Goal: Find specific page/section: Find specific page/section

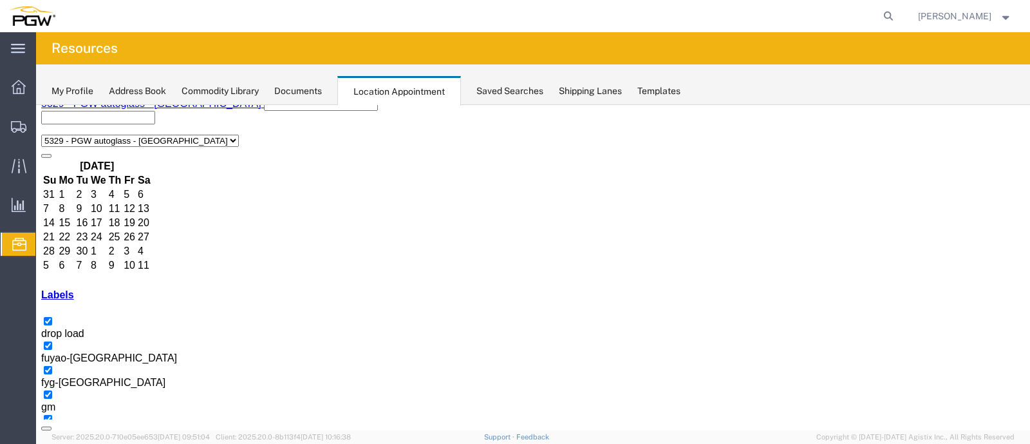
scroll to position [16, 0]
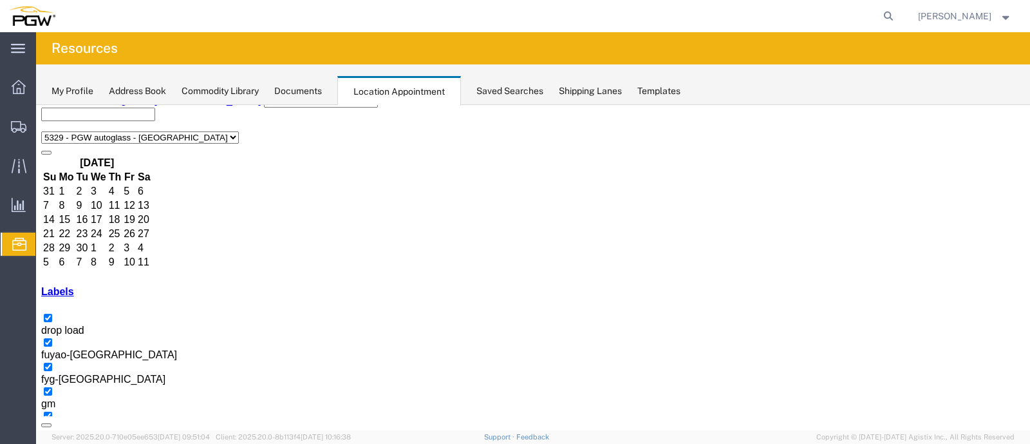
click at [46, 437] on icon "button" at bounding box center [46, 437] width 0 height 0
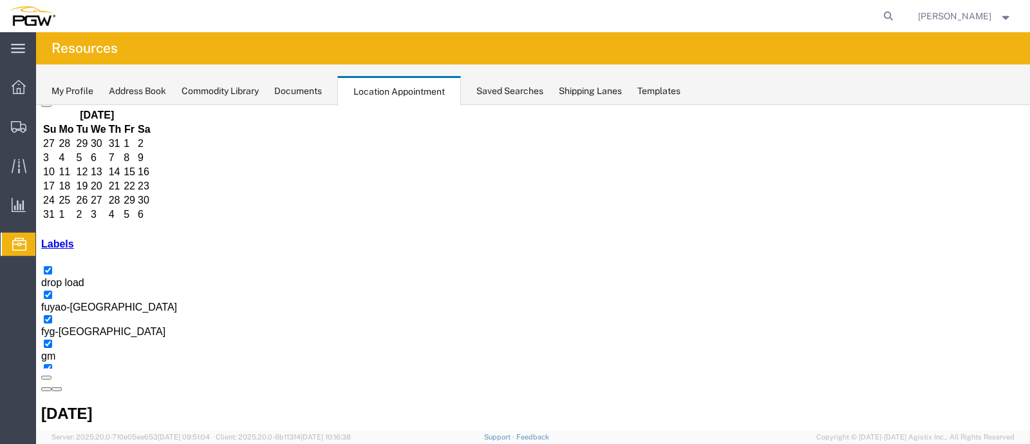
scroll to position [112, 0]
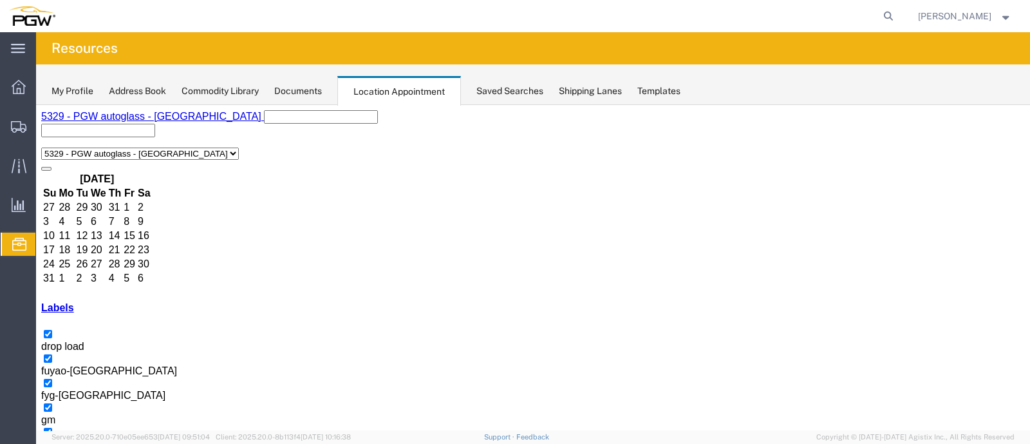
scroll to position [547, 0]
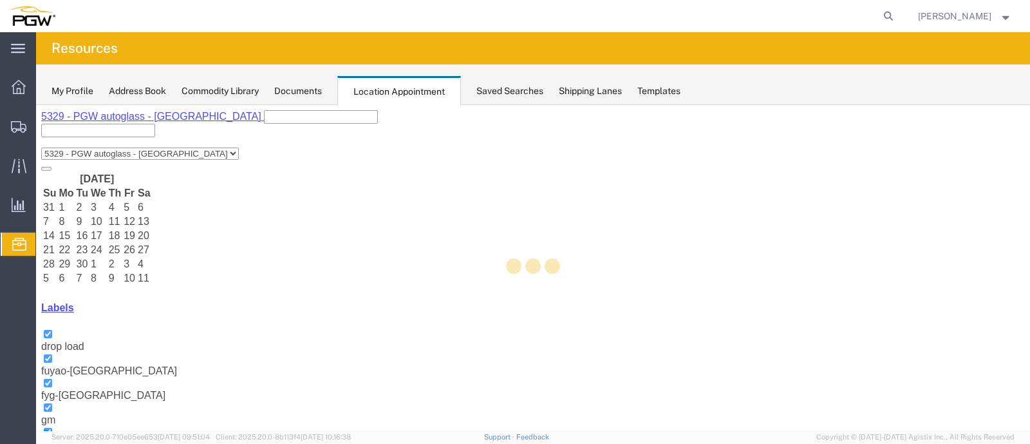
click at [241, 108] on div at bounding box center [533, 267] width 994 height 325
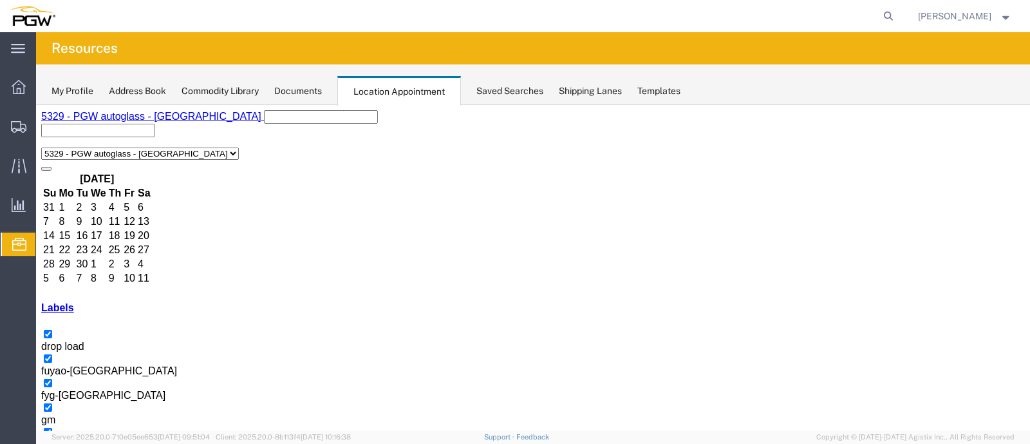
scroll to position [556, 0]
